Goal: Information Seeking & Learning: Learn about a topic

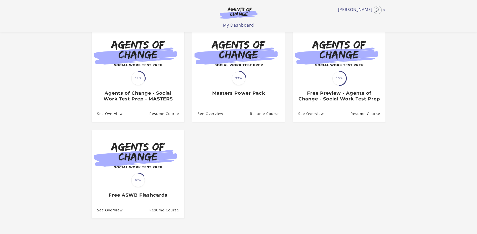
scroll to position [50, 0]
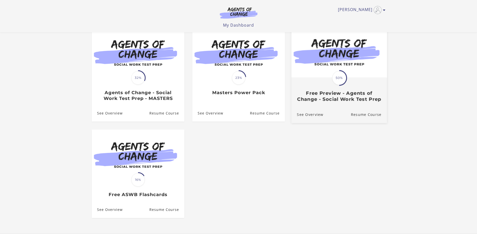
click at [331, 76] on img at bounding box center [339, 52] width 96 height 52
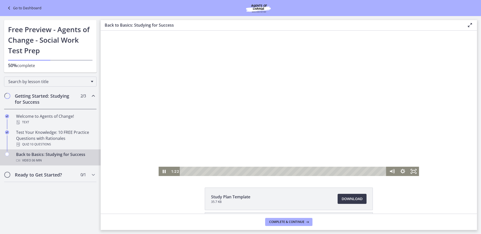
click at [261, 123] on div at bounding box center [288, 104] width 260 height 146
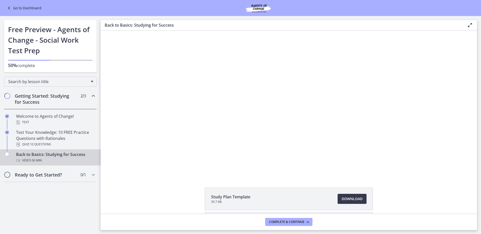
click at [33, 10] on link "Go to Dashboard" at bounding box center [23, 8] width 35 height 6
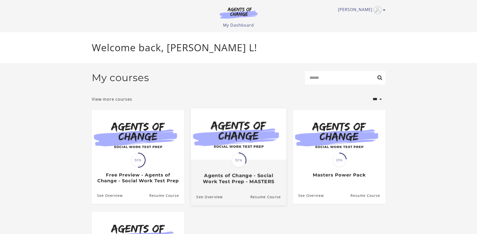
click at [245, 162] on span "32%" at bounding box center [239, 160] width 14 height 14
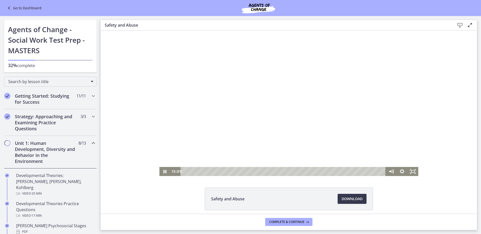
click at [243, 125] on div at bounding box center [288, 104] width 259 height 146
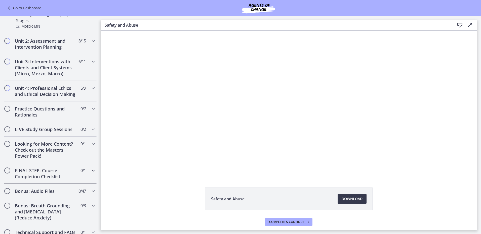
scroll to position [402, 0]
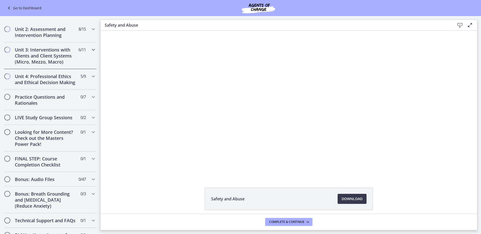
click at [45, 47] on h2 "Unit 3: Interventions with Clients and Client Systems (Micro, Mezzo, Macro)" at bounding box center [45, 56] width 61 height 18
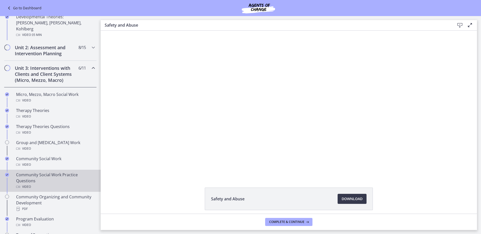
scroll to position [159, 0]
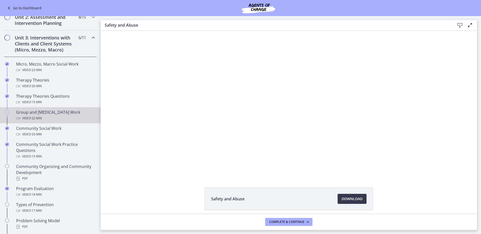
click at [63, 115] on div "Group and Family Therapy Work Video · 22 min" at bounding box center [55, 115] width 78 height 12
click at [304, 128] on div at bounding box center [288, 104] width 259 height 146
click at [343, 199] on span "Download Opens in a new window" at bounding box center [351, 199] width 21 height 6
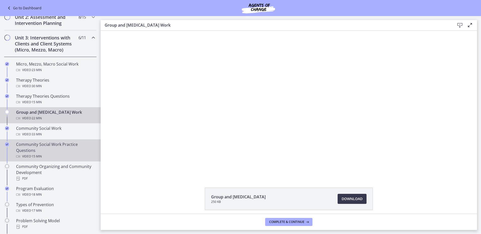
click at [63, 151] on div "Community Social Work Practice Questions Video · 15 min" at bounding box center [55, 151] width 78 height 18
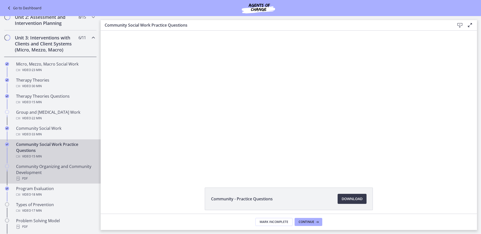
click at [60, 166] on div "Community Organizing and Community Development PDF" at bounding box center [55, 173] width 78 height 18
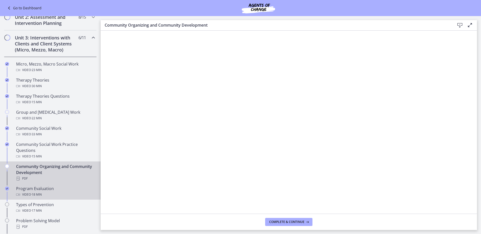
click at [45, 193] on div "Video · 18 min" at bounding box center [55, 195] width 78 height 6
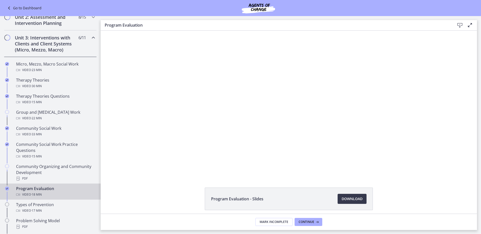
click at [227, 103] on div at bounding box center [288, 104] width 259 height 146
click at [349, 200] on span "Download Opens in a new window" at bounding box center [351, 199] width 21 height 6
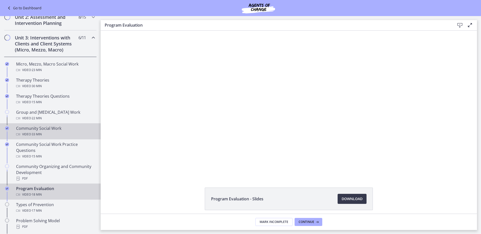
click at [28, 130] on div "Community Social Work Video · 33 min" at bounding box center [55, 131] width 78 height 12
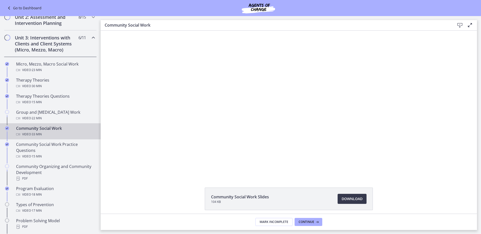
click at [248, 125] on div at bounding box center [288, 104] width 259 height 146
click at [350, 200] on span "Download Opens in a new window" at bounding box center [351, 199] width 21 height 6
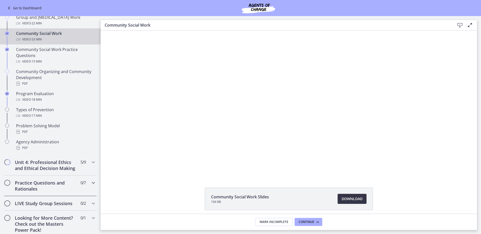
scroll to position [310, 0]
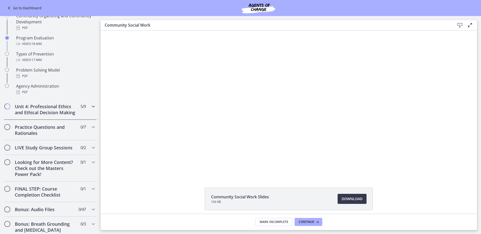
click at [21, 108] on h2 "Unit 4: Professional Ethics and Ethical Decision Making" at bounding box center [45, 110] width 61 height 12
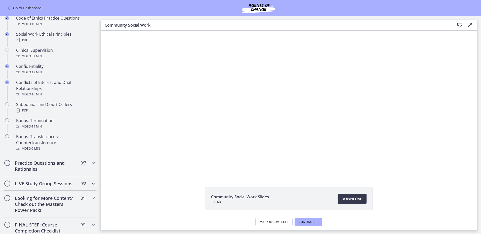
scroll to position [134, 0]
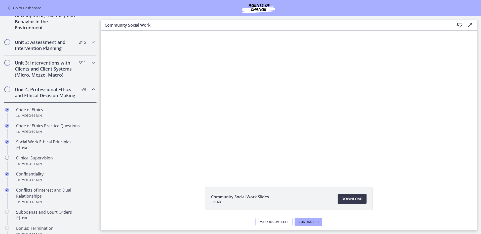
click at [39, 99] on h2 "Unit 4: Professional Ethics and Ethical Decision Making" at bounding box center [45, 92] width 61 height 12
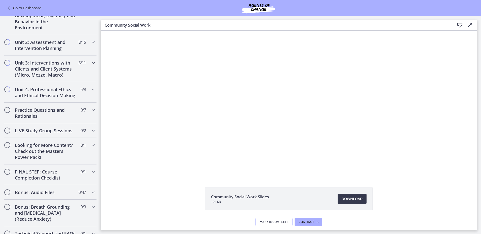
click at [44, 58] on div "Unit 3: Interventions with Clients and Client Systems (Micro, Mezzo, Macro) 6 /…" at bounding box center [50, 69] width 93 height 27
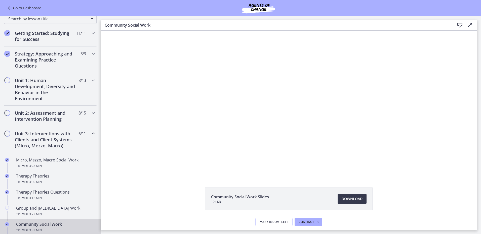
scroll to position [58, 0]
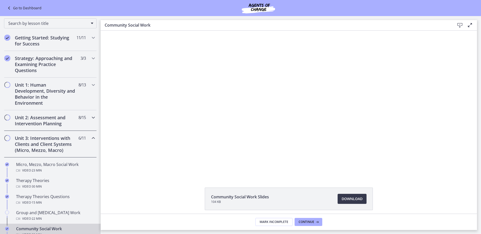
click at [45, 118] on h2 "Unit 2: Assessment and Intervention Planning" at bounding box center [45, 121] width 61 height 12
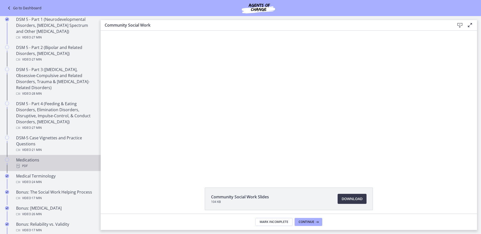
scroll to position [234, 0]
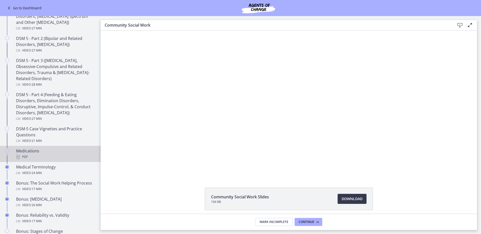
click at [28, 157] on div "PDF" at bounding box center [55, 157] width 78 height 6
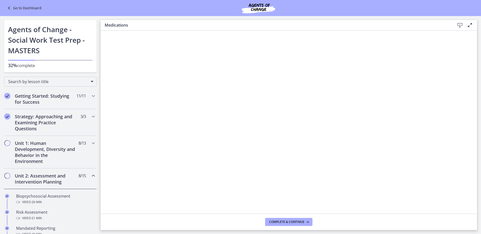
click at [458, 27] on icon at bounding box center [460, 25] width 6 height 6
click at [463, 23] on div "Download Enable fullscreen" at bounding box center [463, 25] width 20 height 6
click at [458, 25] on icon at bounding box center [460, 25] width 6 height 6
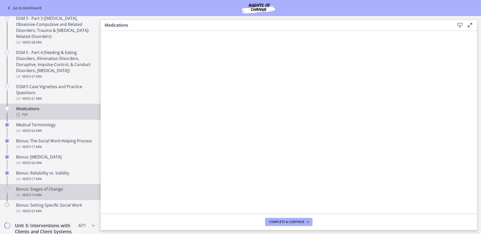
scroll to position [302, 0]
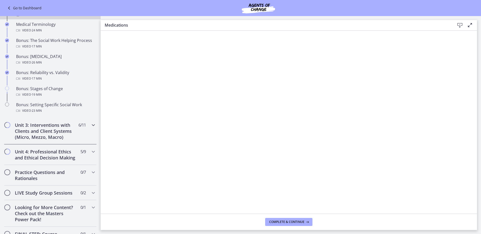
click at [43, 131] on h2 "Unit 3: Interventions with Clients and Client Systems (Micro, Mezzo, Macro)" at bounding box center [45, 131] width 61 height 18
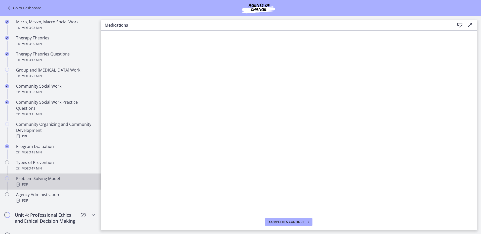
scroll to position [226, 0]
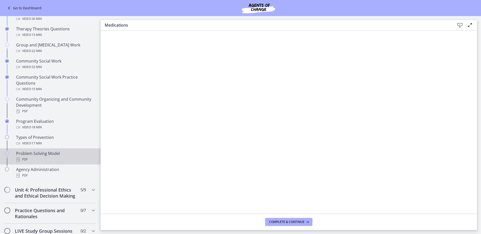
click at [57, 159] on div "PDF" at bounding box center [55, 160] width 78 height 6
click at [459, 24] on icon at bounding box center [460, 25] width 6 height 6
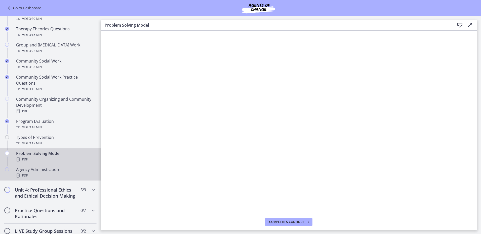
click at [33, 172] on div "Agency Administration PDF" at bounding box center [55, 173] width 78 height 12
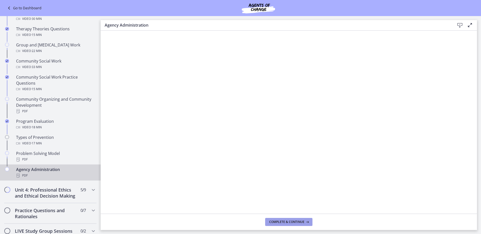
click at [300, 222] on span "Complete & continue" at bounding box center [286, 222] width 35 height 4
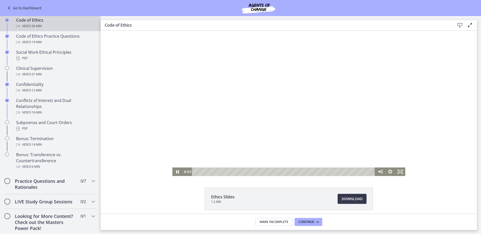
click at [314, 147] on div at bounding box center [288, 104] width 233 height 146
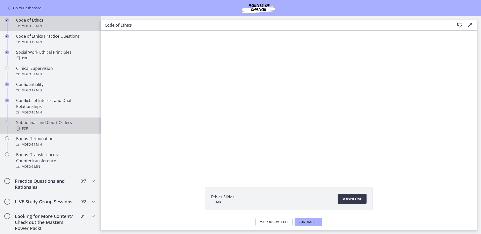
click at [37, 132] on div "PDF" at bounding box center [55, 129] width 78 height 6
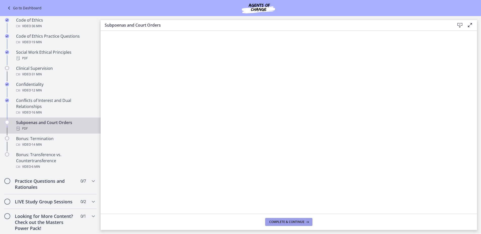
click at [280, 224] on span "Complete & continue" at bounding box center [286, 222] width 35 height 4
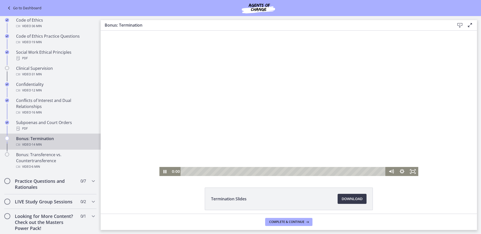
click at [281, 110] on div at bounding box center [288, 104] width 259 height 146
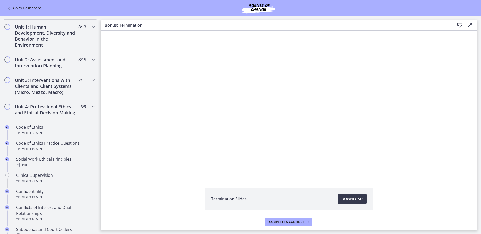
scroll to position [22, 0]
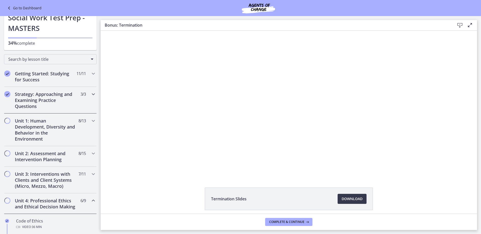
click at [43, 100] on h2 "Strategy: Approaching and Examining Practice Questions" at bounding box center [45, 100] width 61 height 18
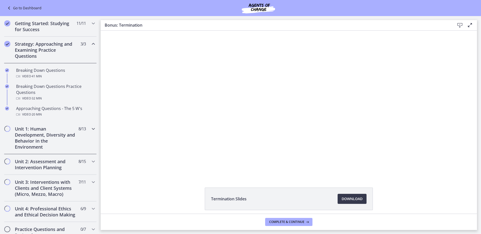
click at [45, 135] on h2 "Unit 1: Human Development, Diversity and Behavior in the Environment" at bounding box center [45, 138] width 61 height 24
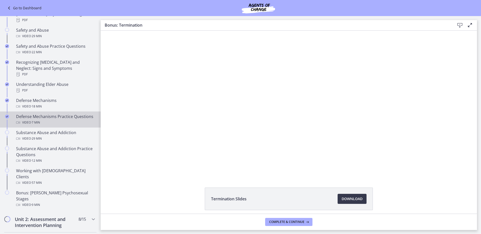
scroll to position [224, 0]
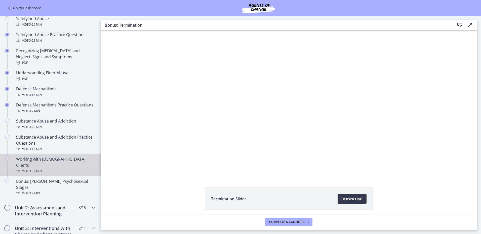
click at [52, 161] on div "Working with LGBTQ+ Clients Video · 57 min" at bounding box center [55, 165] width 78 height 18
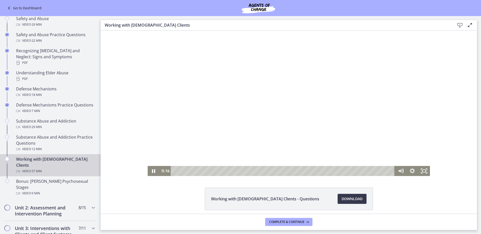
click at [262, 112] on div at bounding box center [289, 104] width 282 height 146
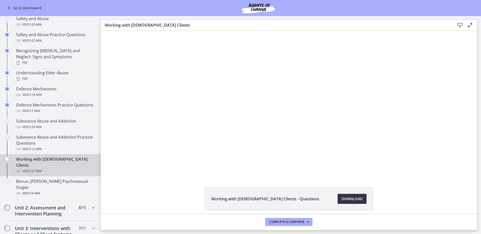
click at [353, 197] on span "Download Opens in a new window" at bounding box center [351, 199] width 21 height 6
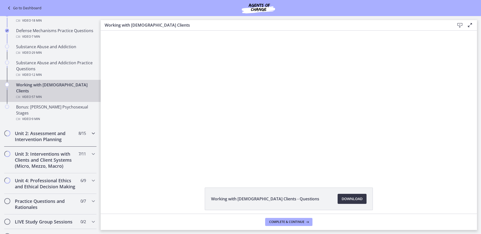
scroll to position [297, 0]
click at [275, 222] on span "Complete & continue" at bounding box center [286, 222] width 35 height 4
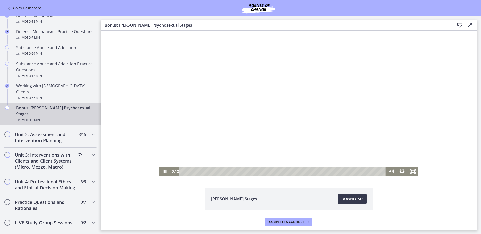
click at [195, 103] on div at bounding box center [288, 104] width 259 height 146
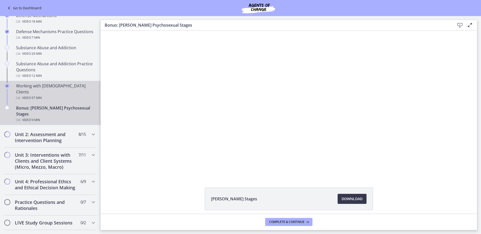
click at [36, 95] on span "· 57 min" at bounding box center [36, 98] width 11 height 6
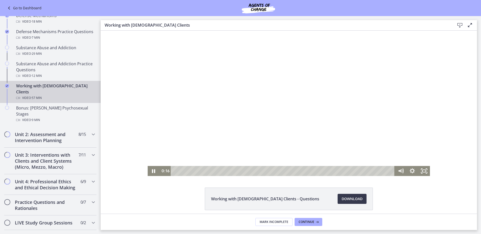
click at [241, 105] on div at bounding box center [289, 104] width 282 height 146
click at [36, 152] on h2 "Unit 3: Interventions with Clients and Client Systems (Micro, Mezzo, Macro)" at bounding box center [45, 161] width 61 height 18
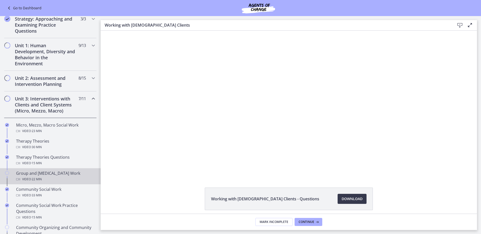
scroll to position [96, 0]
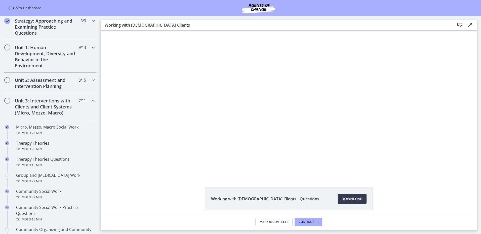
click at [40, 60] on h2 "Unit 1: Human Development, Diversity and Behavior in the Environment" at bounding box center [45, 57] width 61 height 24
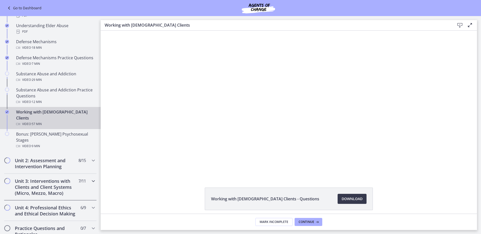
scroll to position [272, 0]
click at [48, 177] on h2 "Unit 3: Interventions with Clients and Client Systems (Micro, Mezzo, Macro)" at bounding box center [45, 186] width 61 height 18
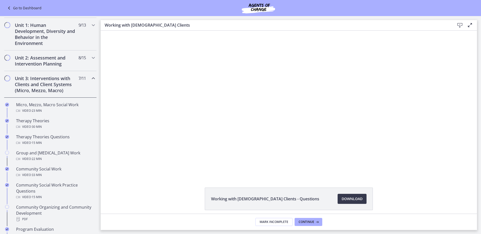
scroll to position [46, 0]
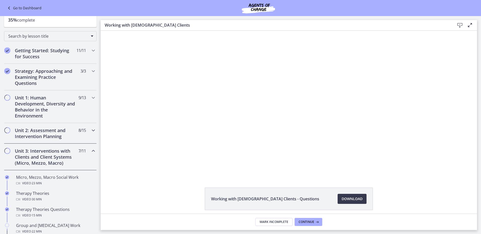
click at [36, 136] on h2 "Unit 2: Assessment and Intervention Planning" at bounding box center [45, 133] width 61 height 12
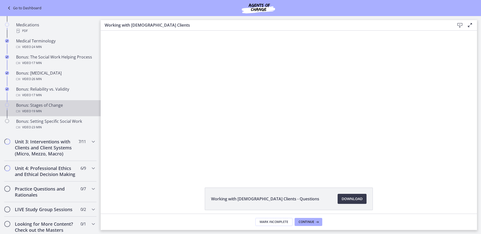
scroll to position [372, 0]
